Goal: Find specific page/section: Find specific page/section

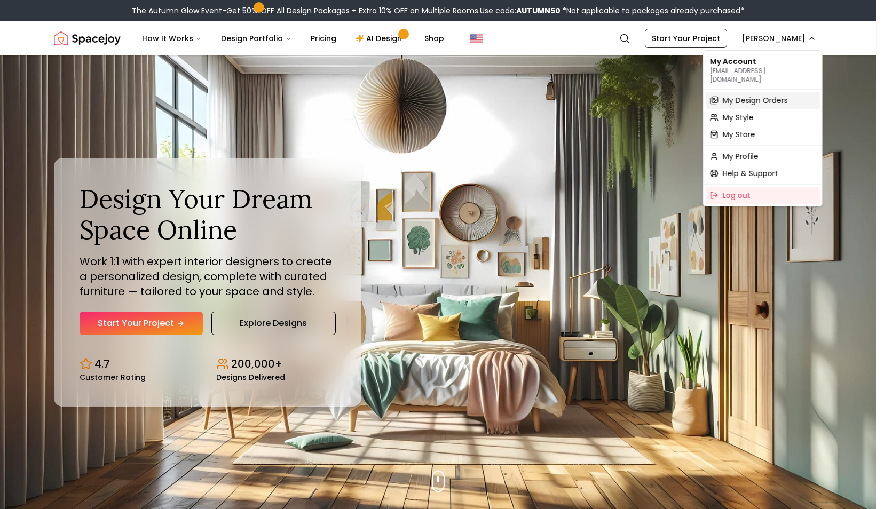
click at [763, 96] on span "My Design Orders" at bounding box center [755, 100] width 65 height 11
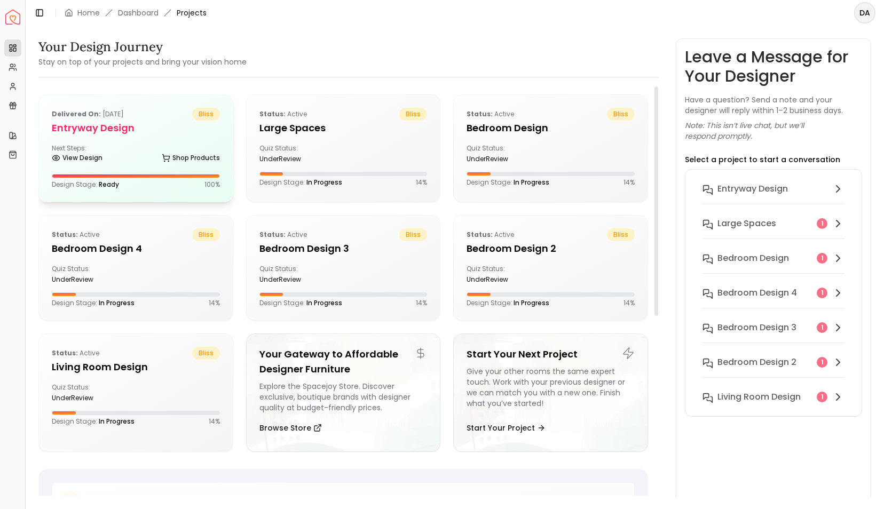
click at [113, 155] on div "View Design Shop Products" at bounding box center [136, 160] width 168 height 11
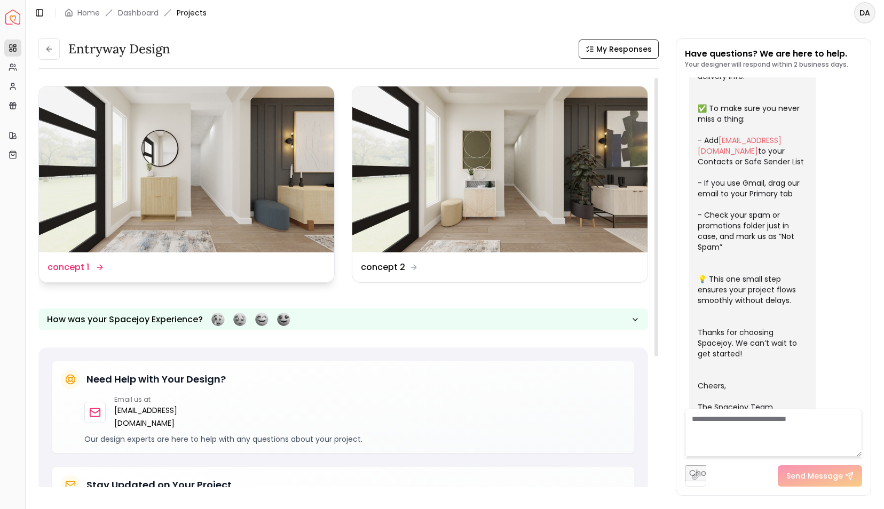
click at [243, 202] on img at bounding box center [186, 169] width 295 height 166
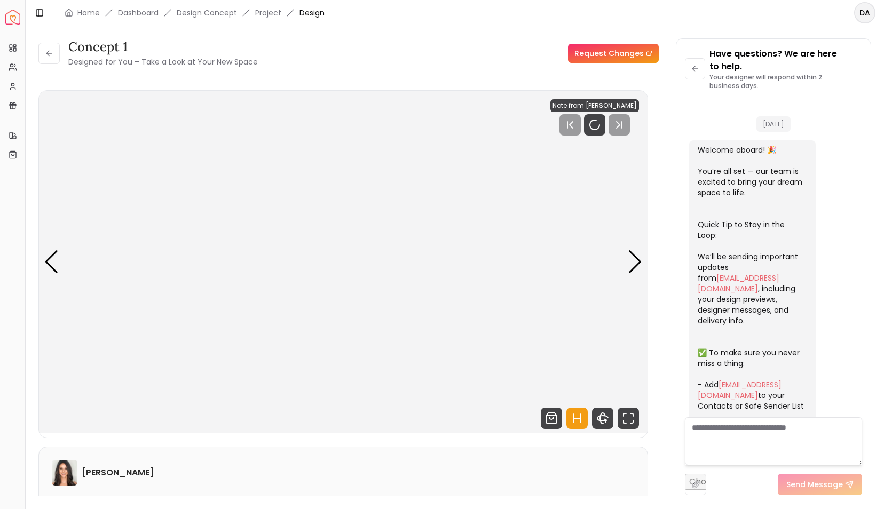
scroll to position [236, 0]
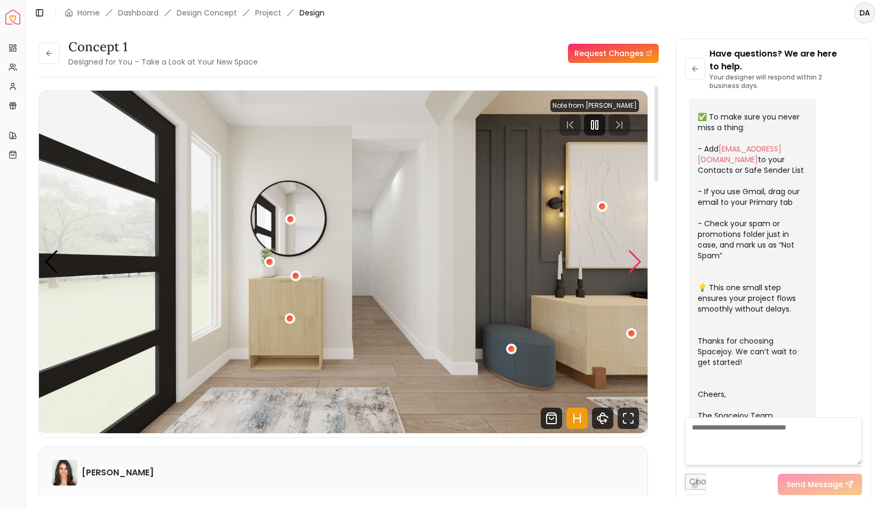
click at [639, 262] on div "Next slide" at bounding box center [635, 261] width 14 height 23
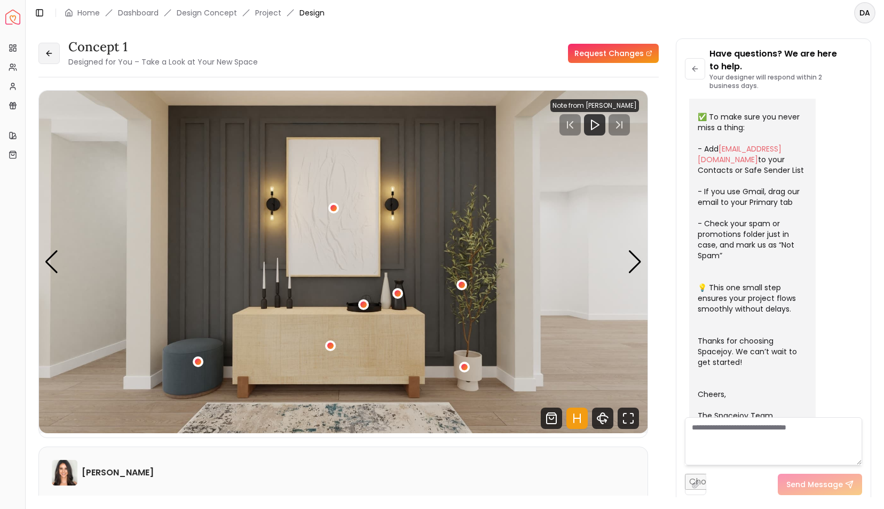
click at [59, 62] on button at bounding box center [48, 53] width 21 height 21
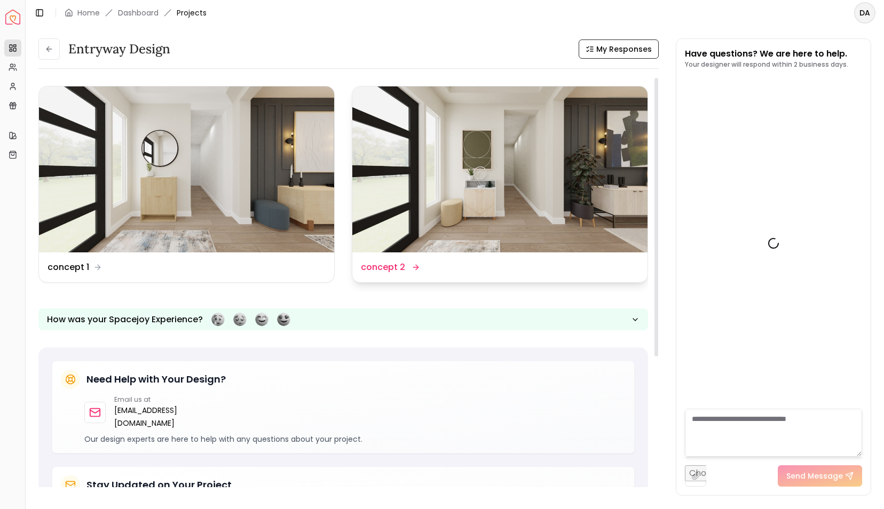
scroll to position [223, 0]
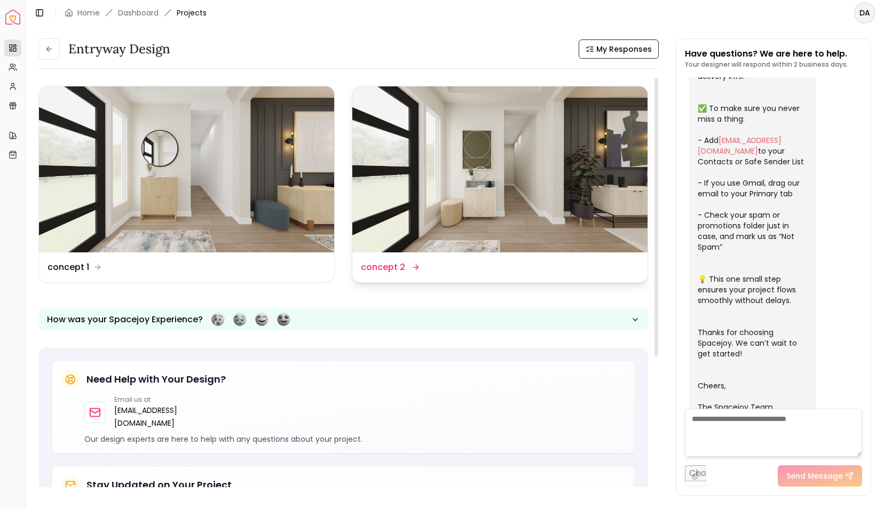
click at [547, 183] on img at bounding box center [499, 169] width 295 height 166
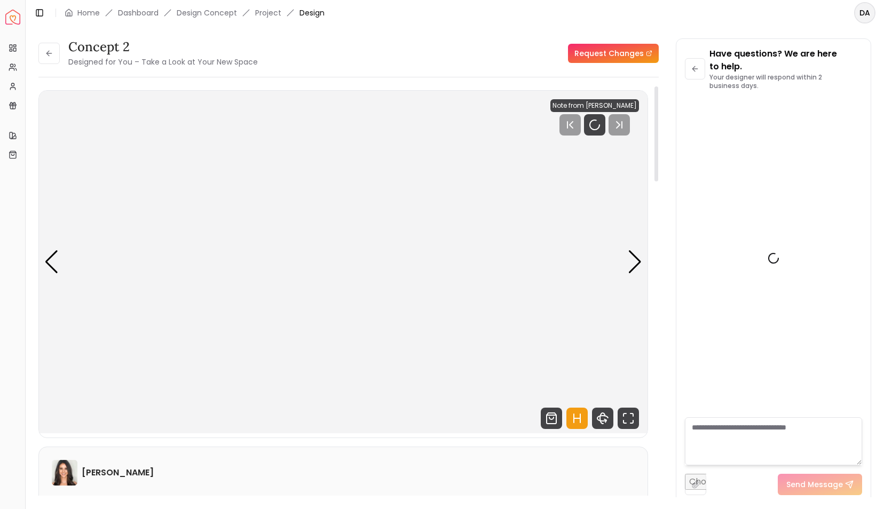
scroll to position [236, 0]
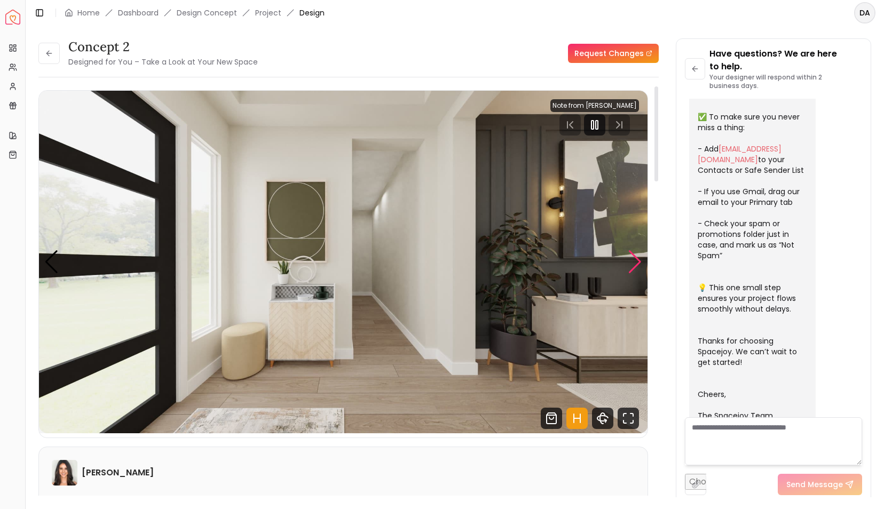
click at [632, 263] on div "Next slide" at bounding box center [635, 261] width 14 height 23
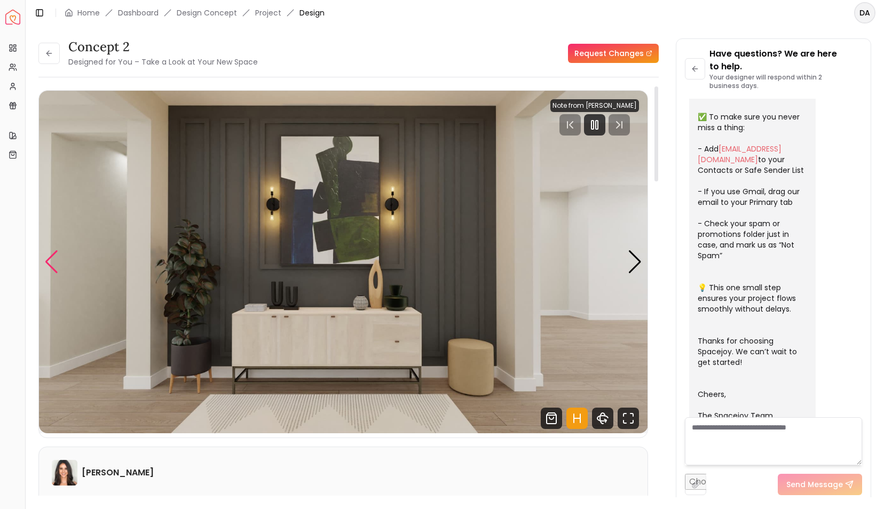
click at [52, 265] on div "Previous slide" at bounding box center [51, 261] width 14 height 23
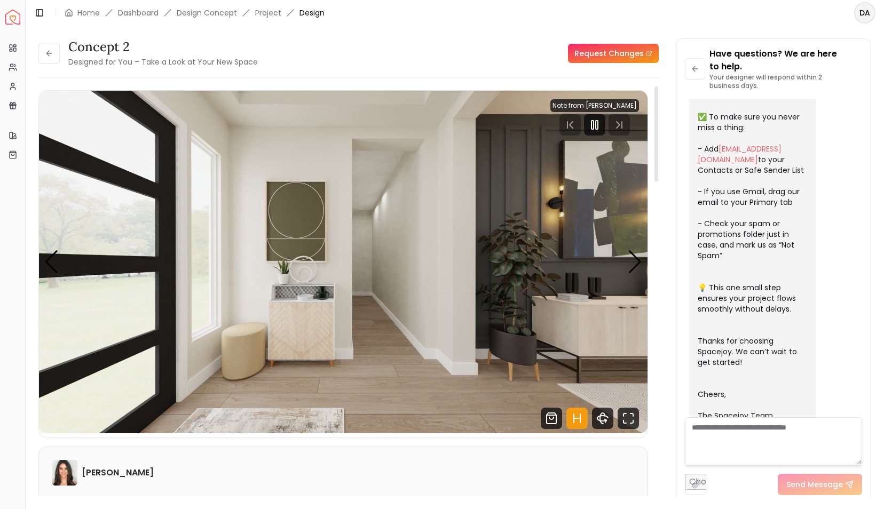
click at [63, 471] on img at bounding box center [65, 473] width 26 height 26
click at [51, 58] on button at bounding box center [48, 53] width 21 height 21
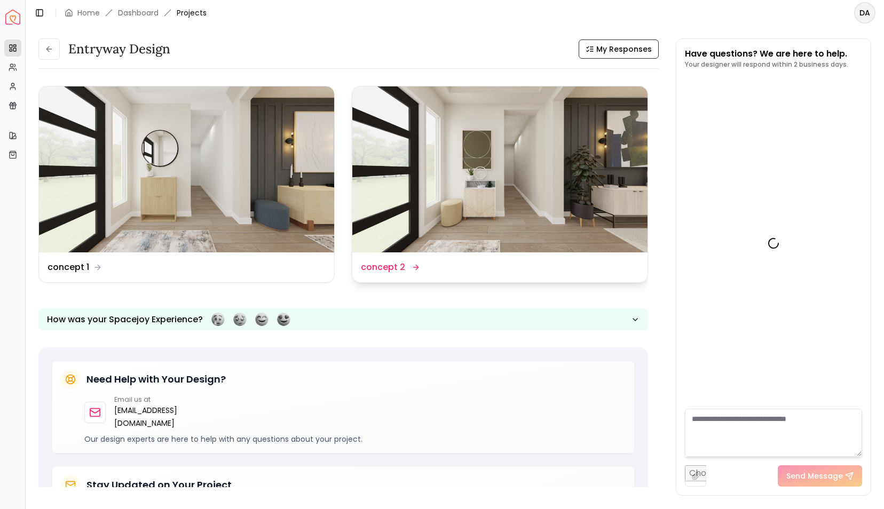
scroll to position [223, 0]
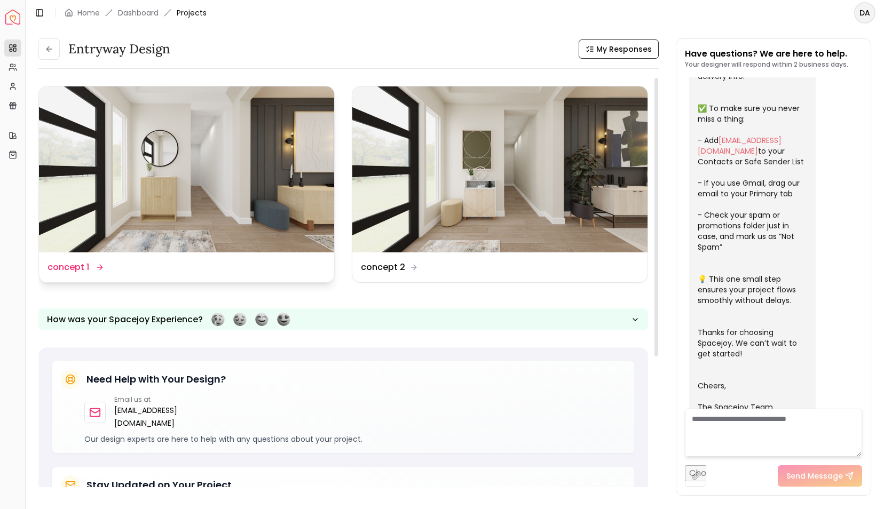
click at [269, 180] on img at bounding box center [186, 169] width 295 height 166
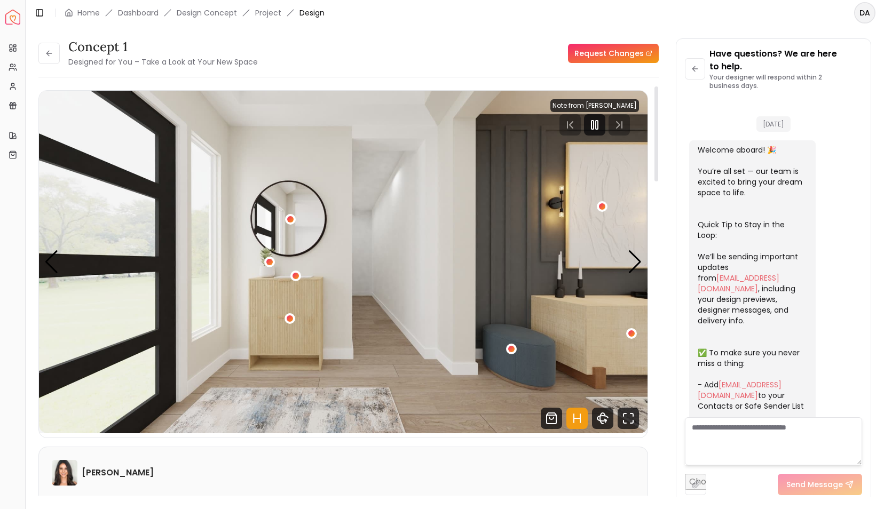
scroll to position [236, 0]
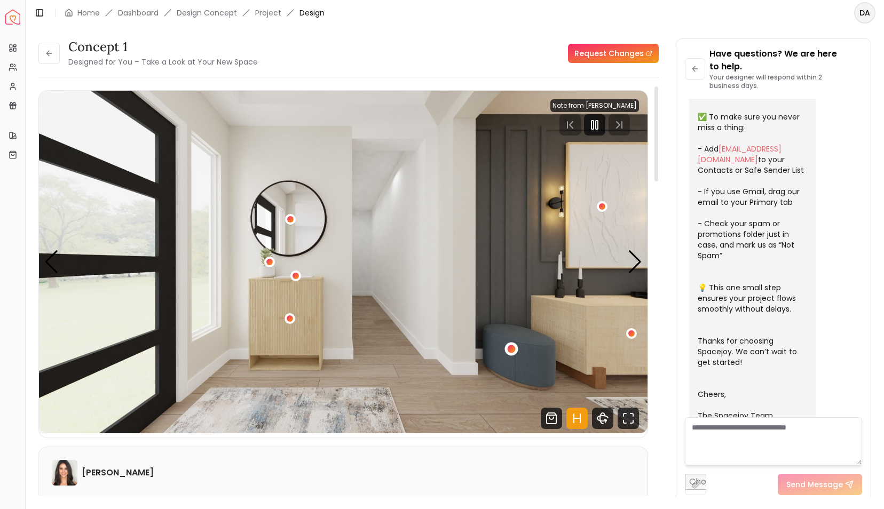
click at [505, 351] on div "1 / 4" at bounding box center [510, 348] width 13 height 13
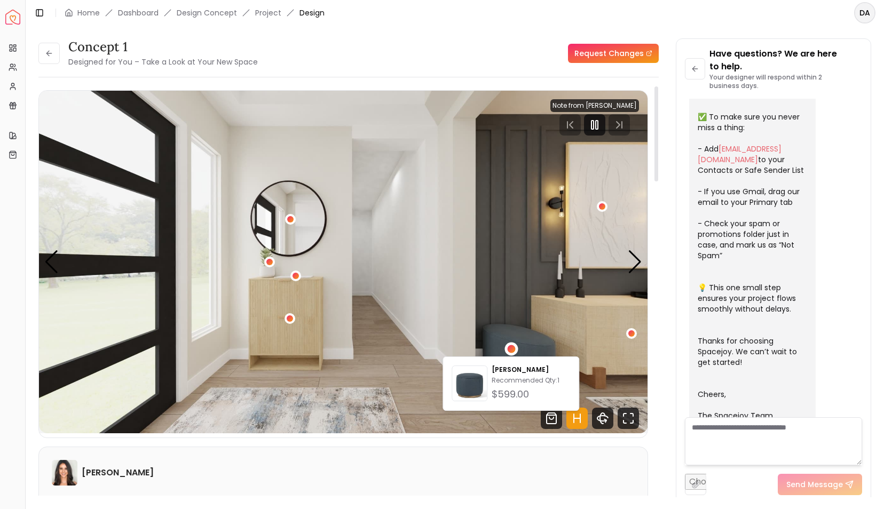
click at [281, 313] on img "1 / 4" at bounding box center [343, 262] width 609 height 343
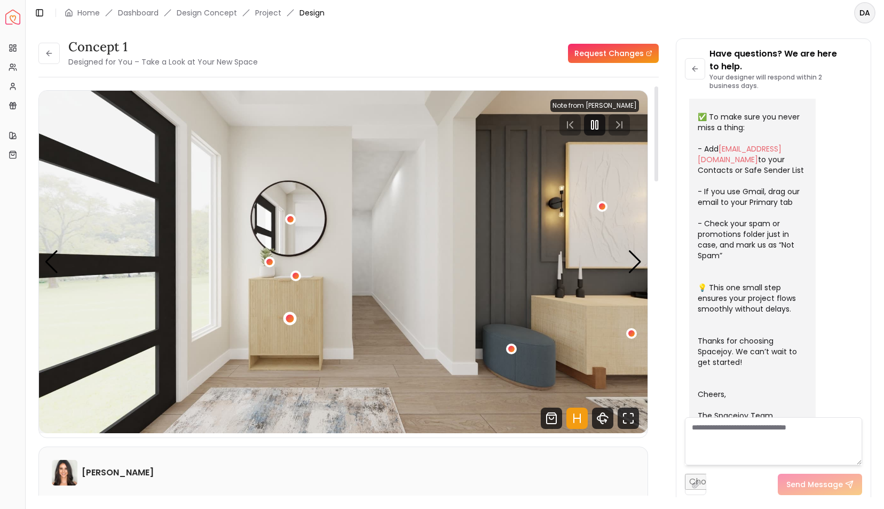
click at [287, 319] on div "1 / 4" at bounding box center [290, 319] width 8 height 8
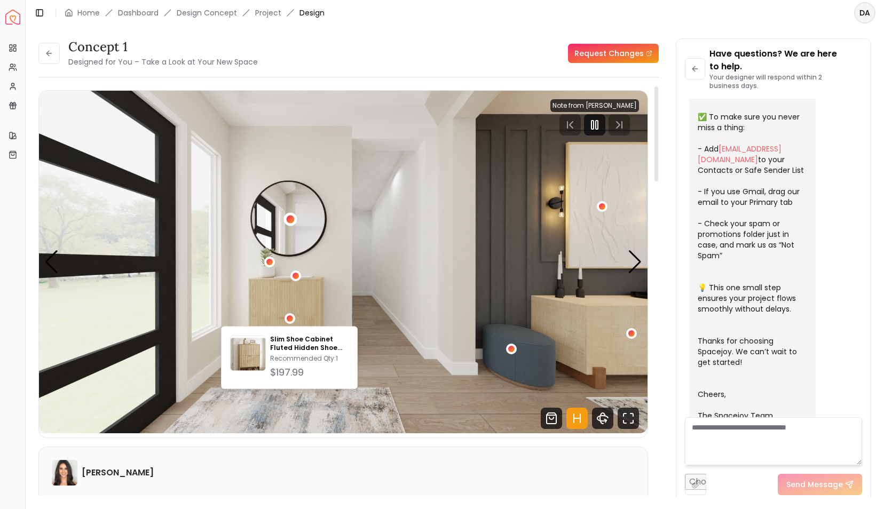
click at [294, 222] on div "1 / 4" at bounding box center [289, 219] width 13 height 13
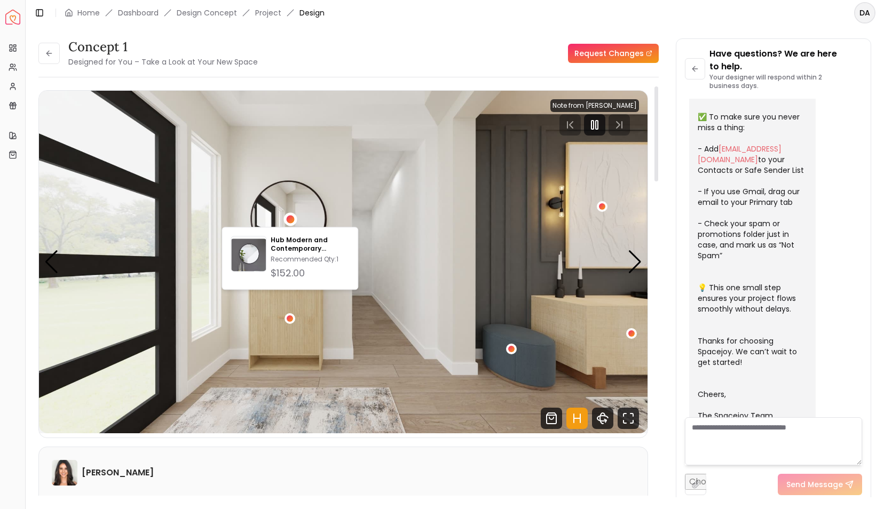
click at [332, 358] on img "1 / 4" at bounding box center [343, 262] width 609 height 343
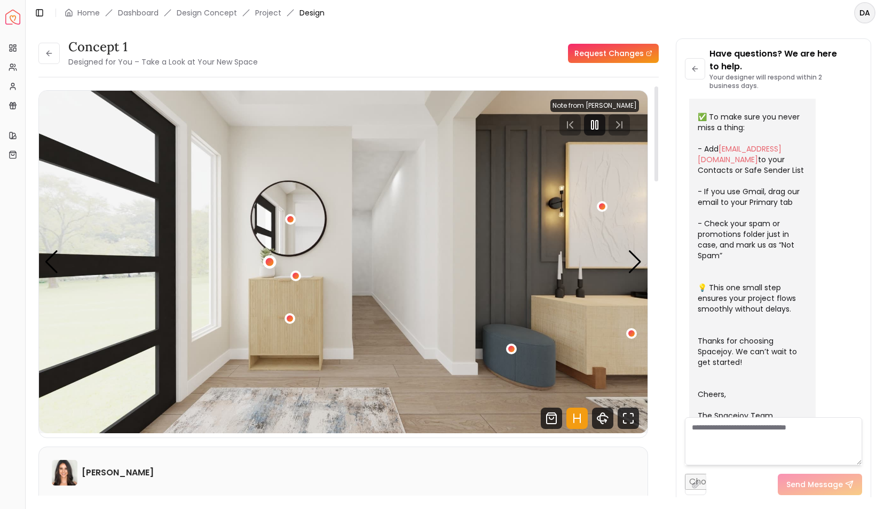
click at [267, 262] on div "1 / 4" at bounding box center [270, 262] width 8 height 8
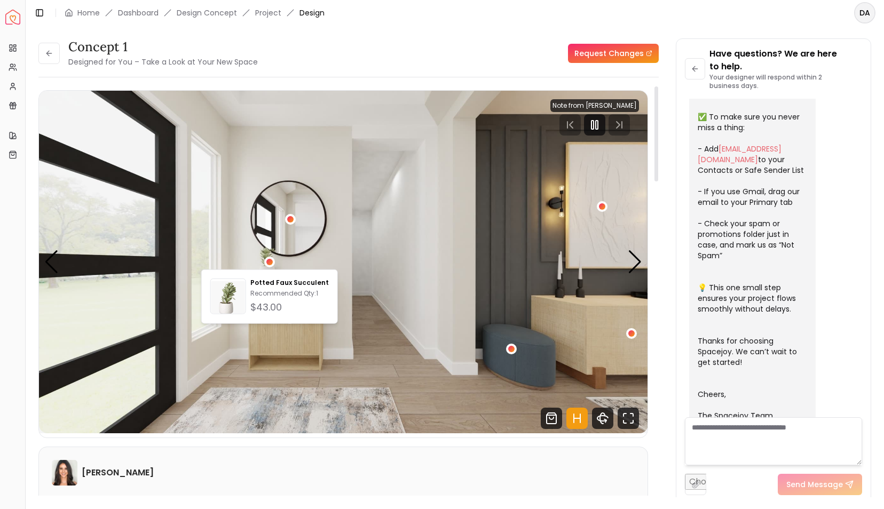
click at [343, 255] on img "1 / 4" at bounding box center [343, 262] width 609 height 343
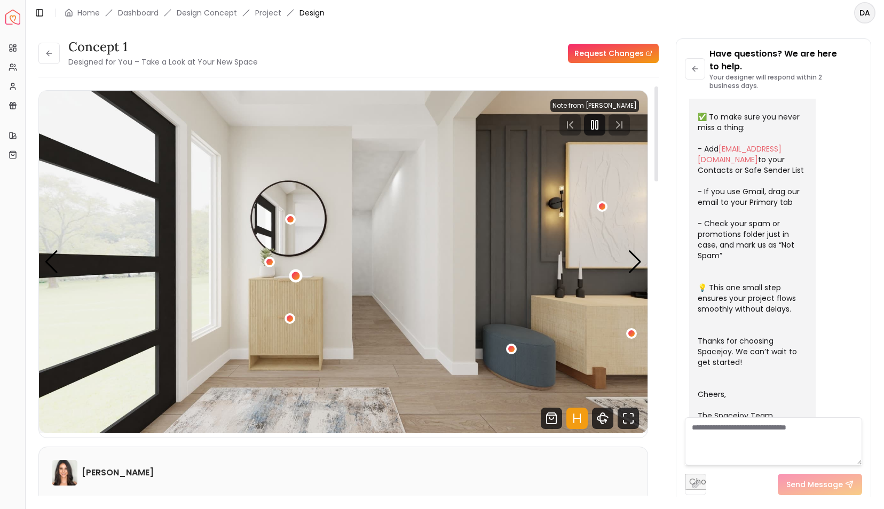
click at [296, 277] on div "1 / 4" at bounding box center [296, 276] width 8 height 8
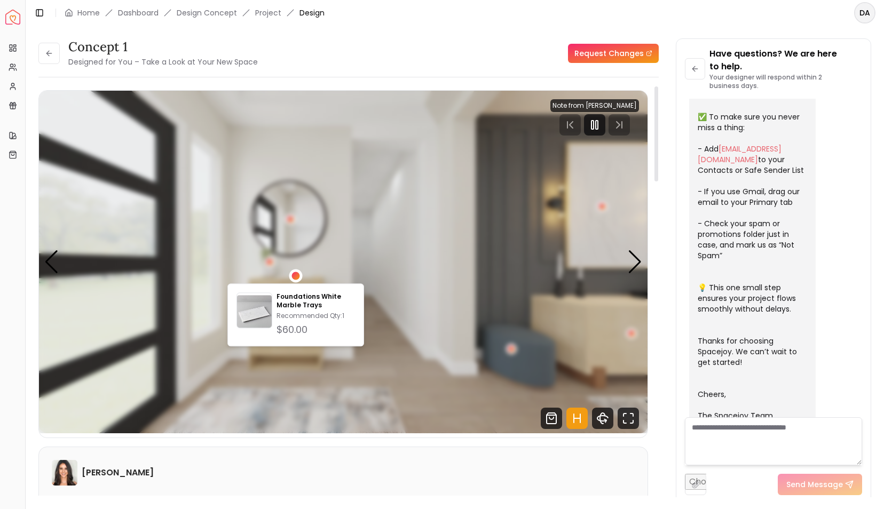
click at [296, 277] on div "1 / 4" at bounding box center [296, 276] width 8 height 8
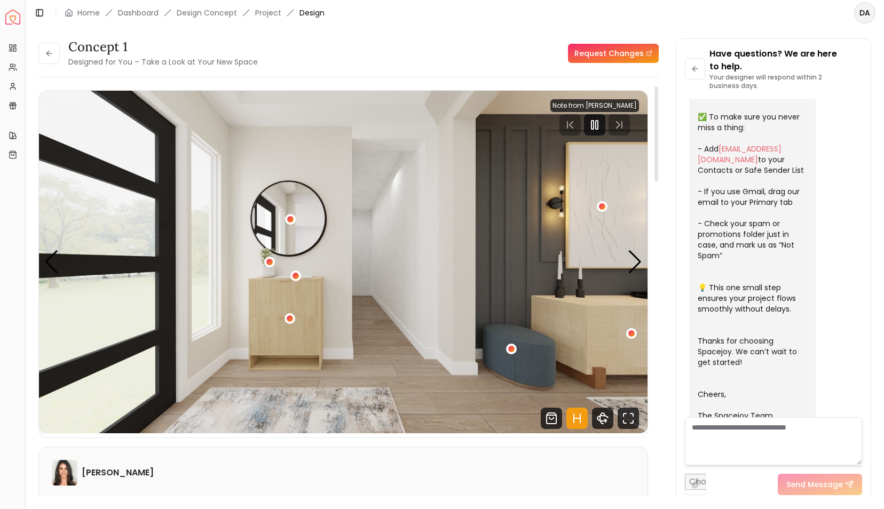
click at [299, 408] on img "1 / 4" at bounding box center [343, 262] width 609 height 343
click at [626, 262] on img "1 / 4" at bounding box center [343, 262] width 609 height 343
click at [632, 262] on div "Next slide" at bounding box center [635, 261] width 14 height 23
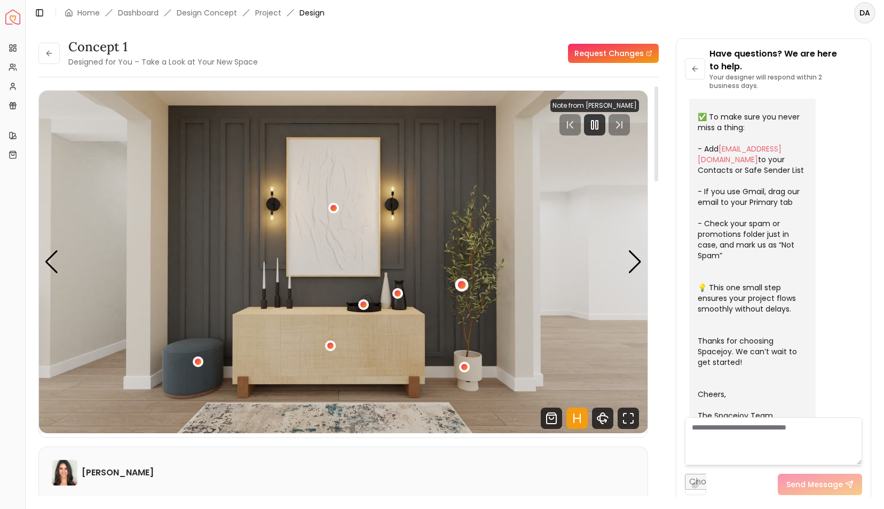
click at [460, 286] on div "2 / 4" at bounding box center [461, 285] width 8 height 8
